Goal: Check status: Check status

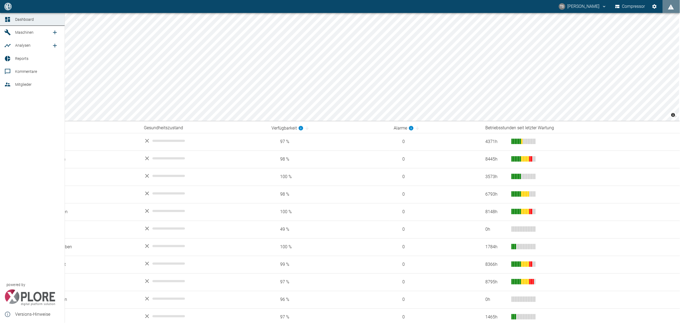
click at [9, 36] on link "Maschinen" at bounding box center [32, 32] width 65 height 13
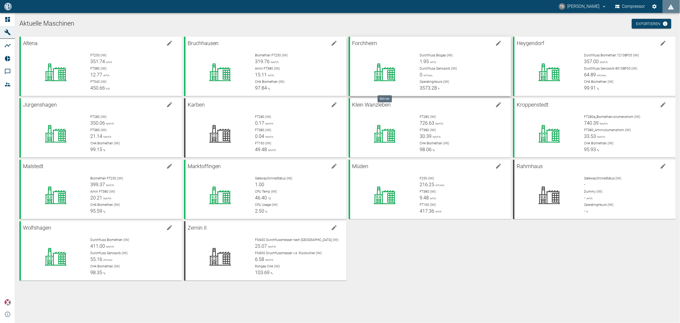
click at [372, 68] on icon at bounding box center [384, 73] width 49 height 22
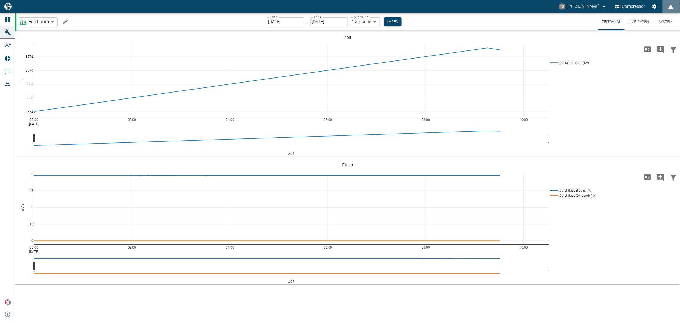
click at [295, 19] on input "[DATE]" at bounding box center [286, 21] width 38 height 9
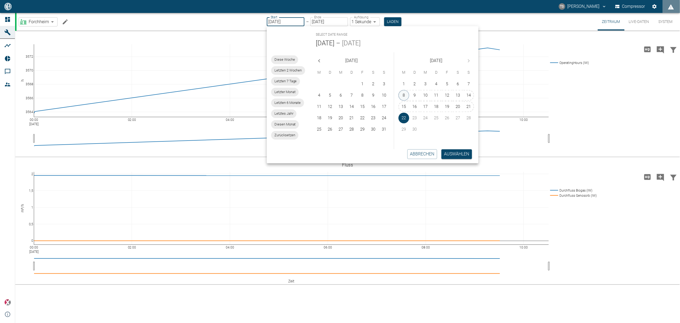
click at [406, 93] on button "8" at bounding box center [403, 95] width 11 height 11
type input "[DATE]"
type input "2min"
click at [450, 151] on button "Auswählen" at bounding box center [457, 154] width 31 height 10
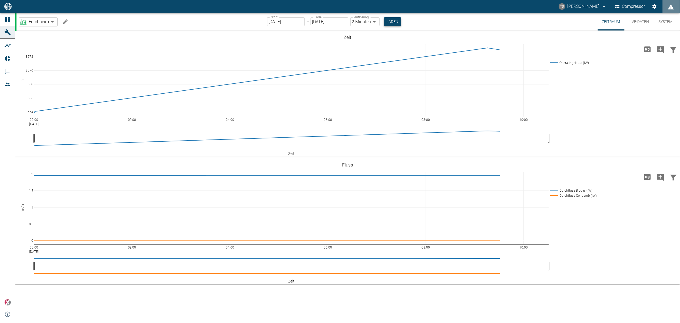
click at [389, 24] on button "Laden" at bounding box center [392, 21] width 17 height 9
